Goal: Navigation & Orientation: Understand site structure

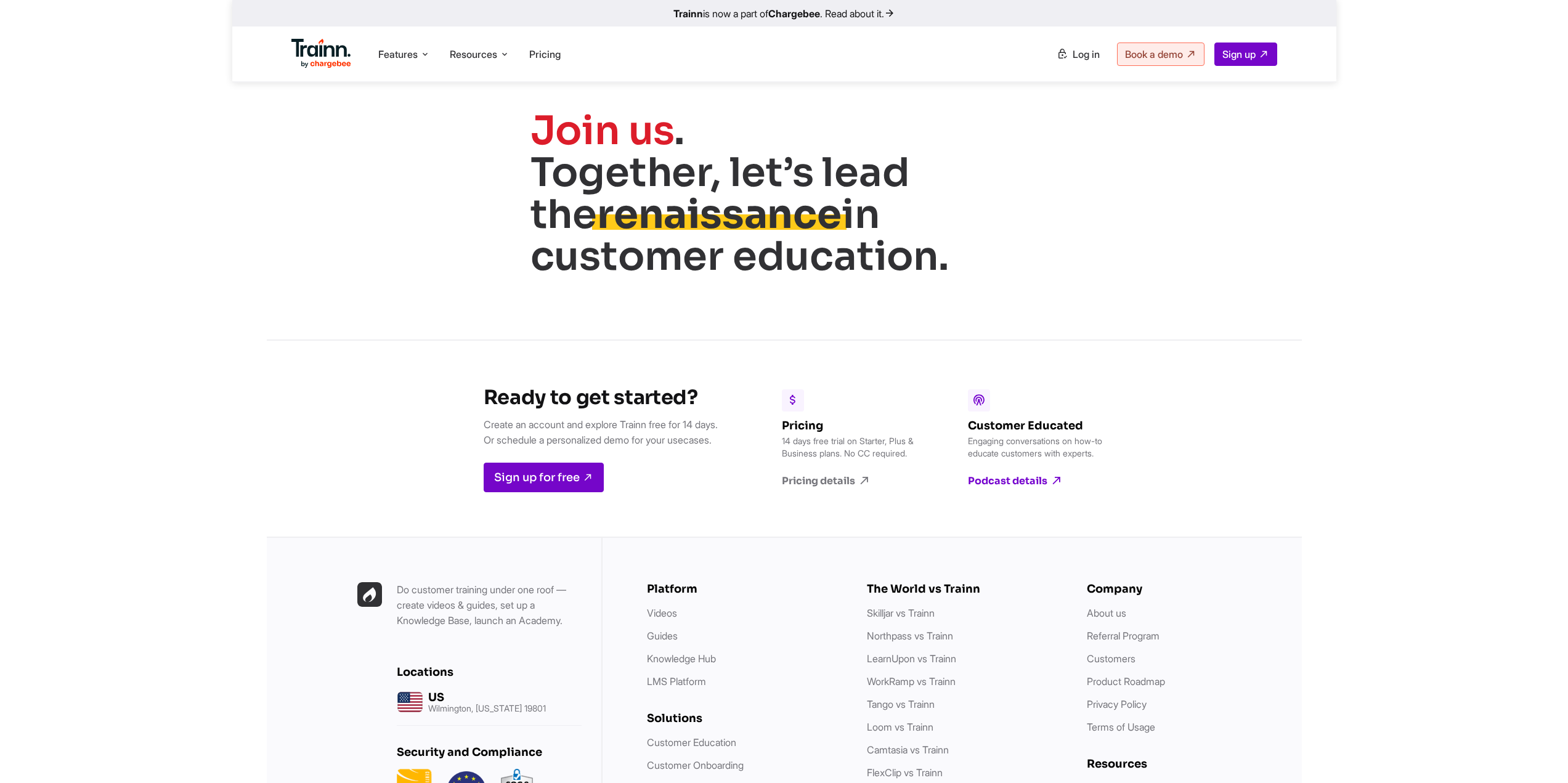
scroll to position [4778, 0]
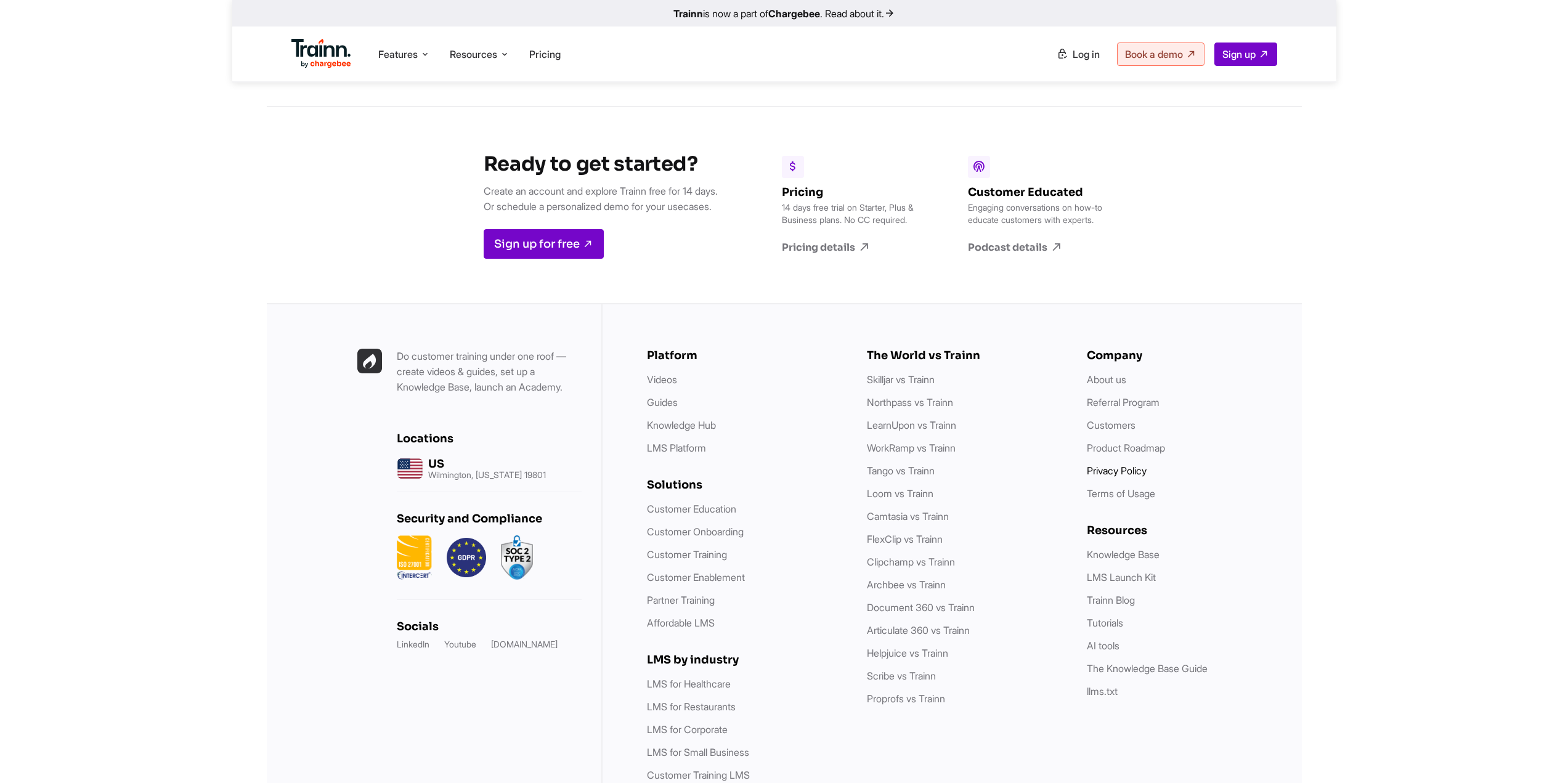
click at [1139, 465] on link "Privacy Policy" at bounding box center [1116, 470] width 60 height 12
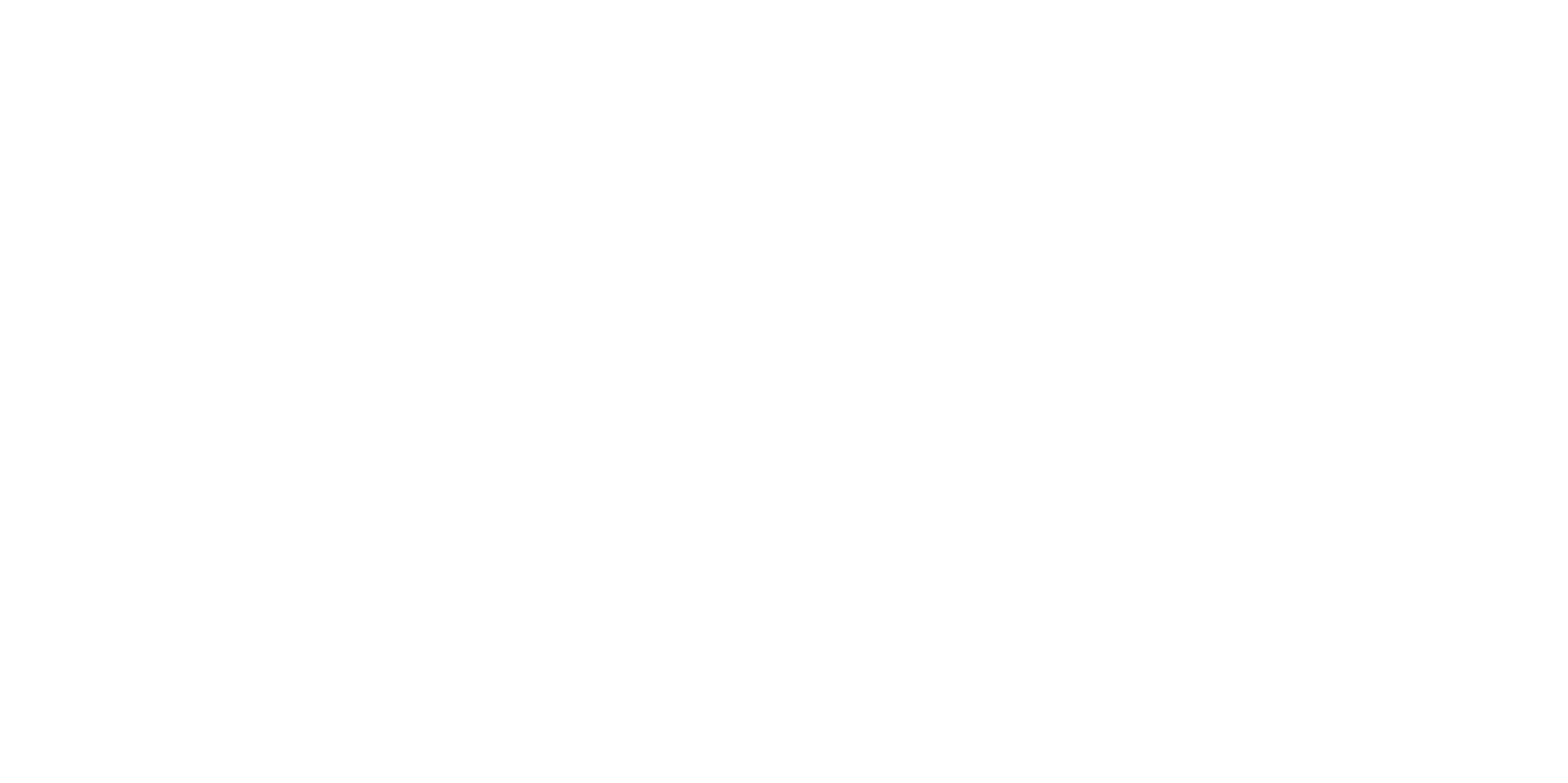
scroll to position [4778, 0]
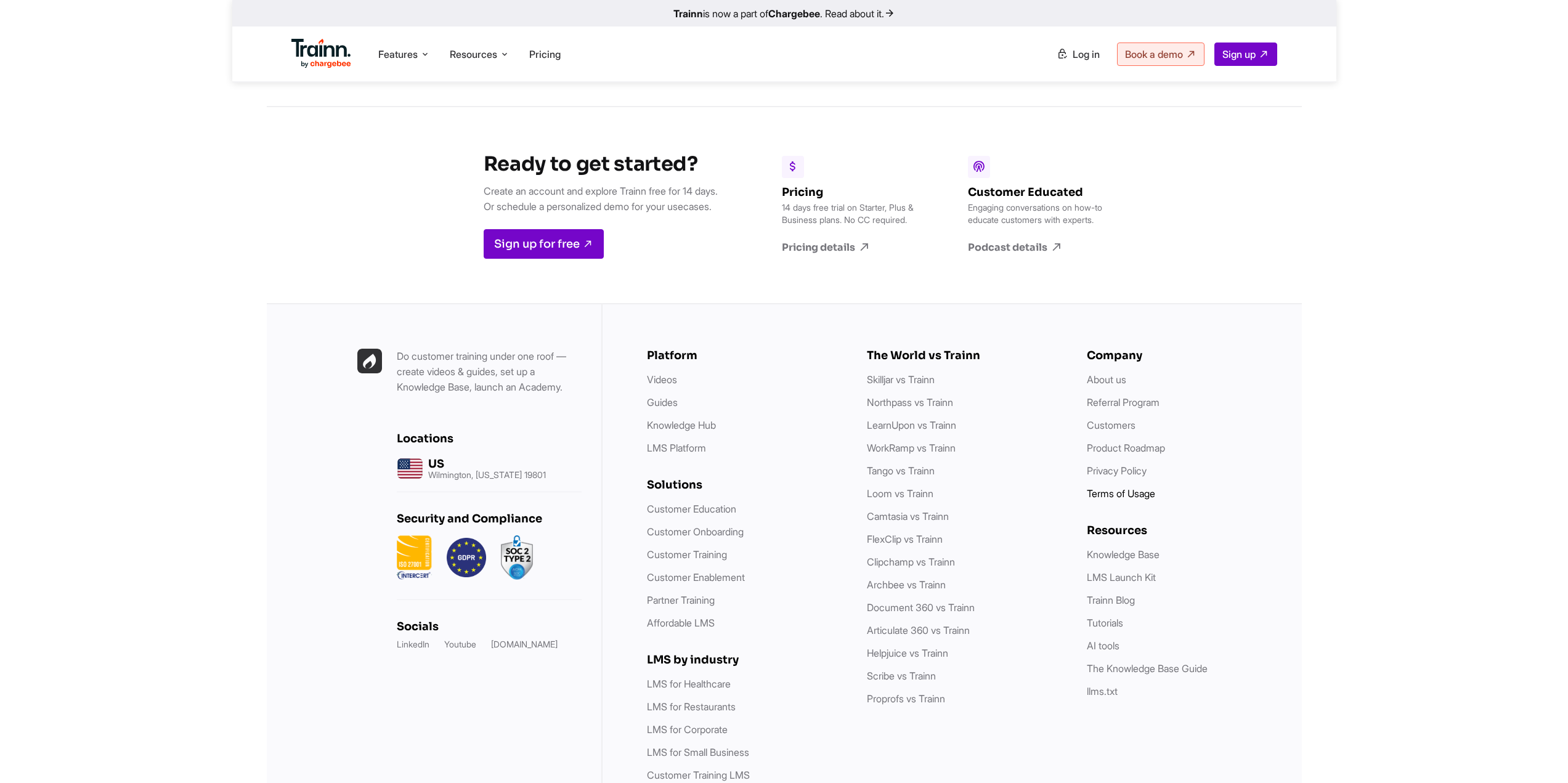
click at [1116, 488] on link "Terms of Usage" at bounding box center [1120, 494] width 68 height 12
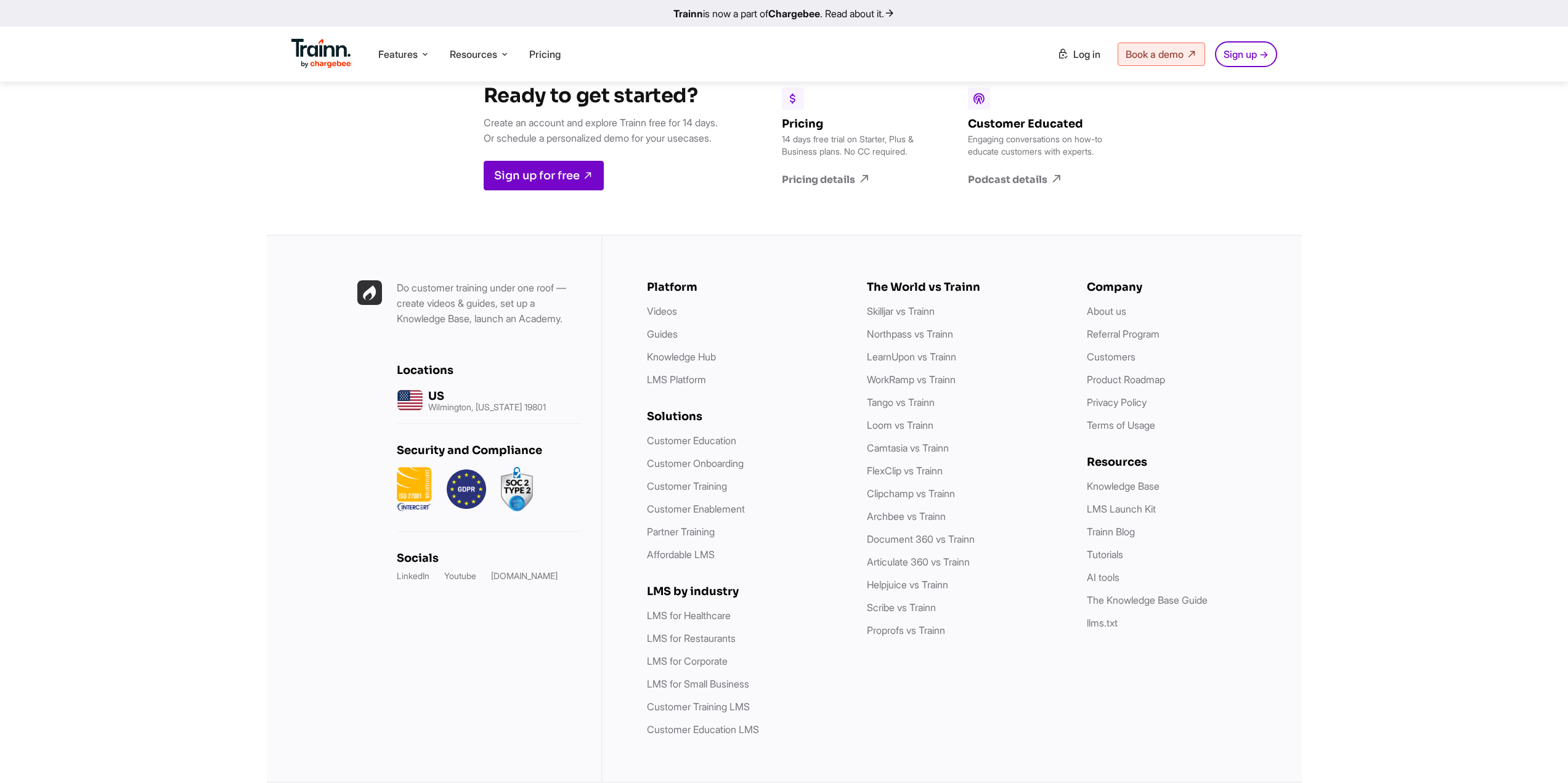
scroll to position [6262, 0]
click at [1160, 378] on link "Product Roadmap" at bounding box center [1126, 379] width 79 height 12
click at [1109, 356] on link "Customers" at bounding box center [1110, 356] width 49 height 12
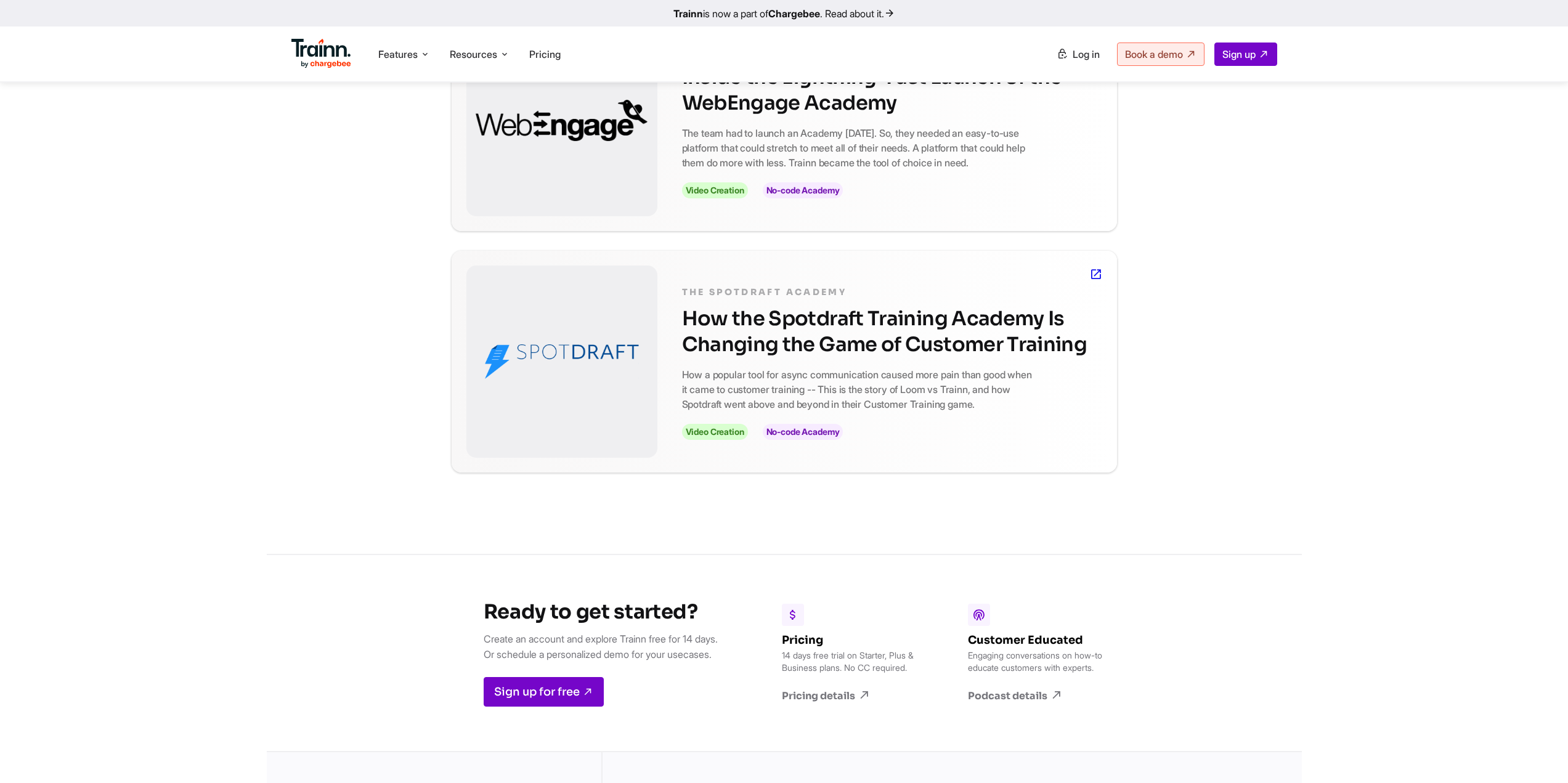
scroll to position [739, 0]
